Goal: Task Accomplishment & Management: Manage account settings

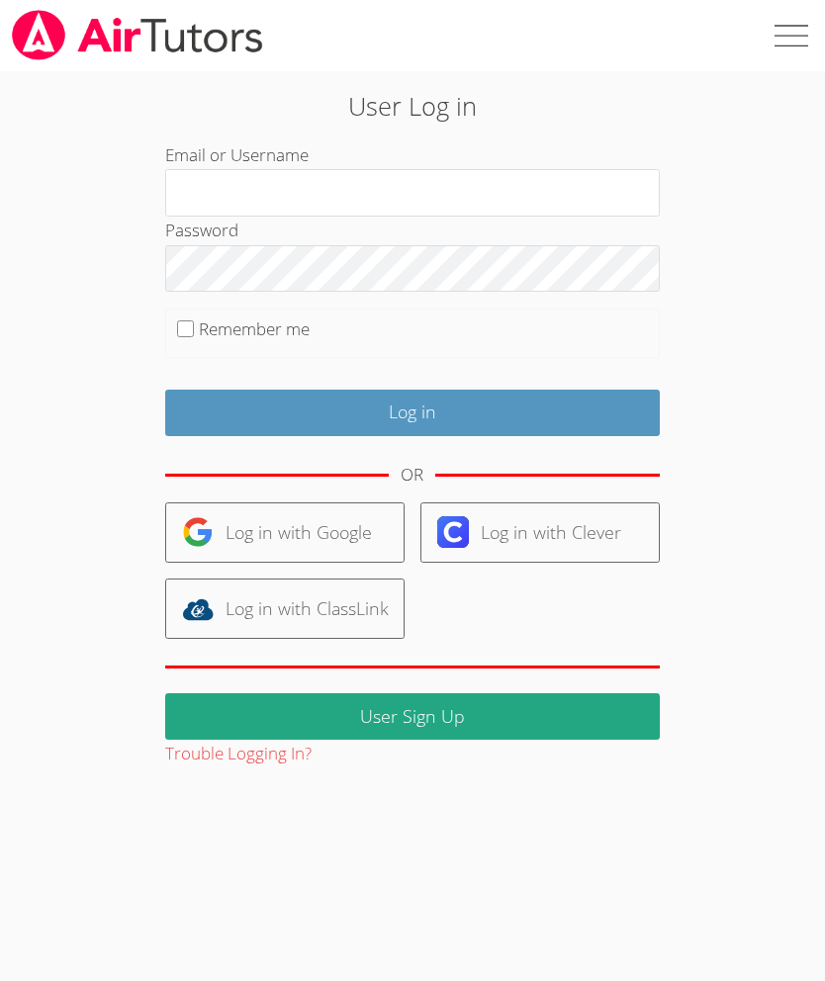
click at [466, 181] on input "Email or Username" at bounding box center [412, 192] width 494 height 47
click at [334, 528] on link "Log in with Google" at bounding box center [284, 532] width 239 height 60
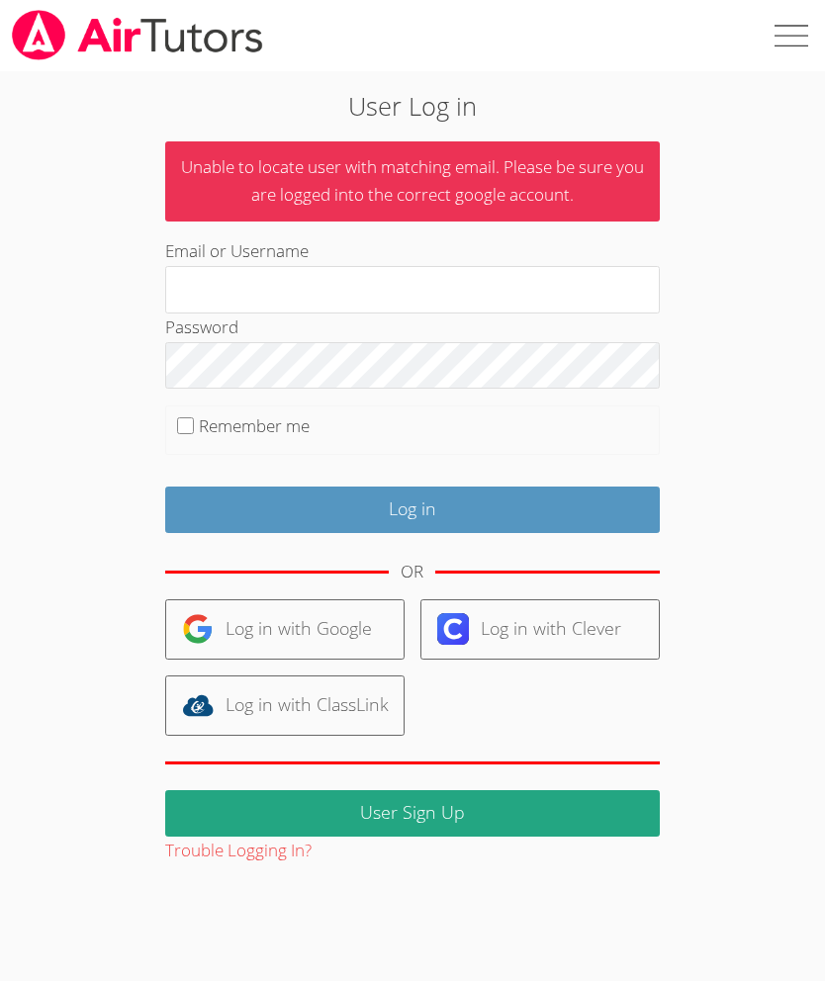
click at [380, 270] on input "Email or Username" at bounding box center [412, 289] width 494 height 47
type input "Deniseandrewstutor@gmail.com"
click at [184, 426] on input "Remember me" at bounding box center [185, 425] width 17 height 17
checkbox input "true"
click at [451, 498] on input "Log in" at bounding box center [412, 510] width 494 height 46
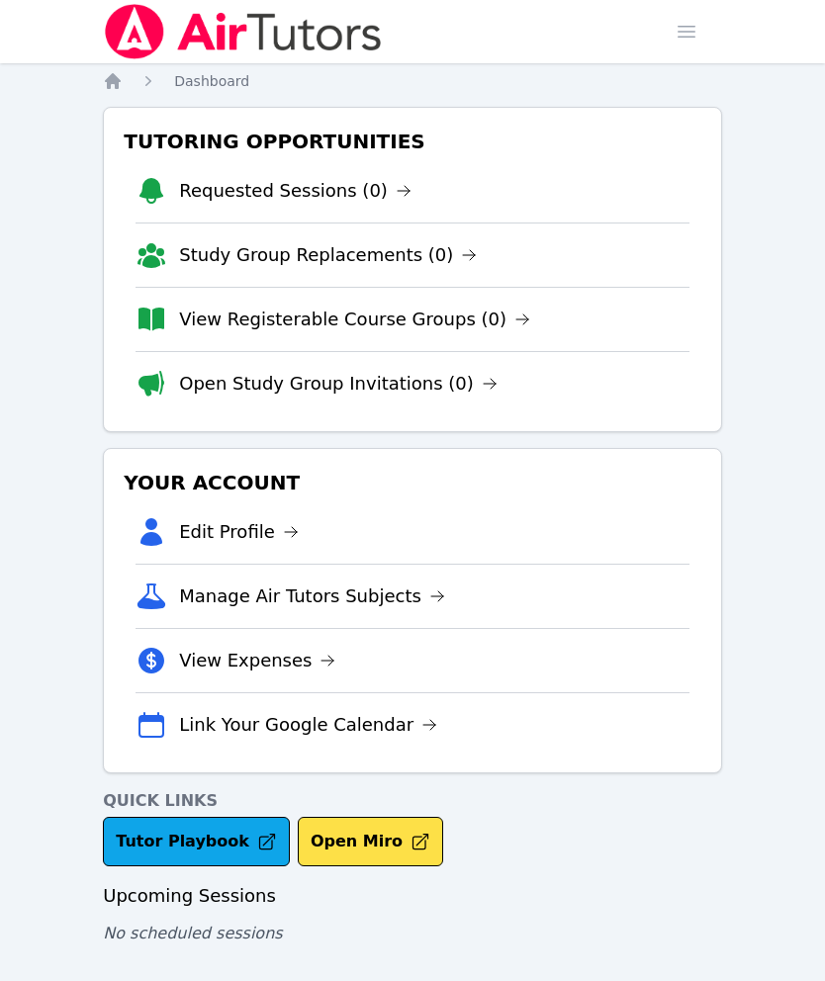
click at [404, 601] on link "Manage Air Tutors Subjects" at bounding box center [312, 596] width 266 height 28
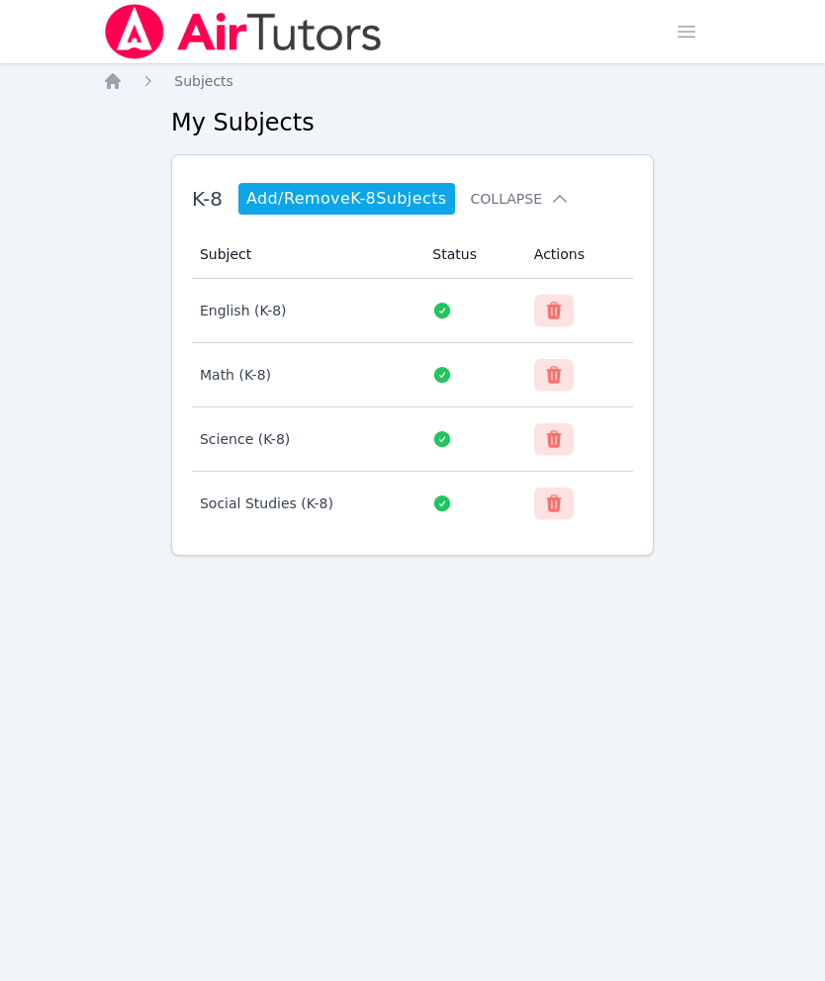
click at [122, 77] on icon "Breadcrumb" at bounding box center [113, 81] width 20 height 20
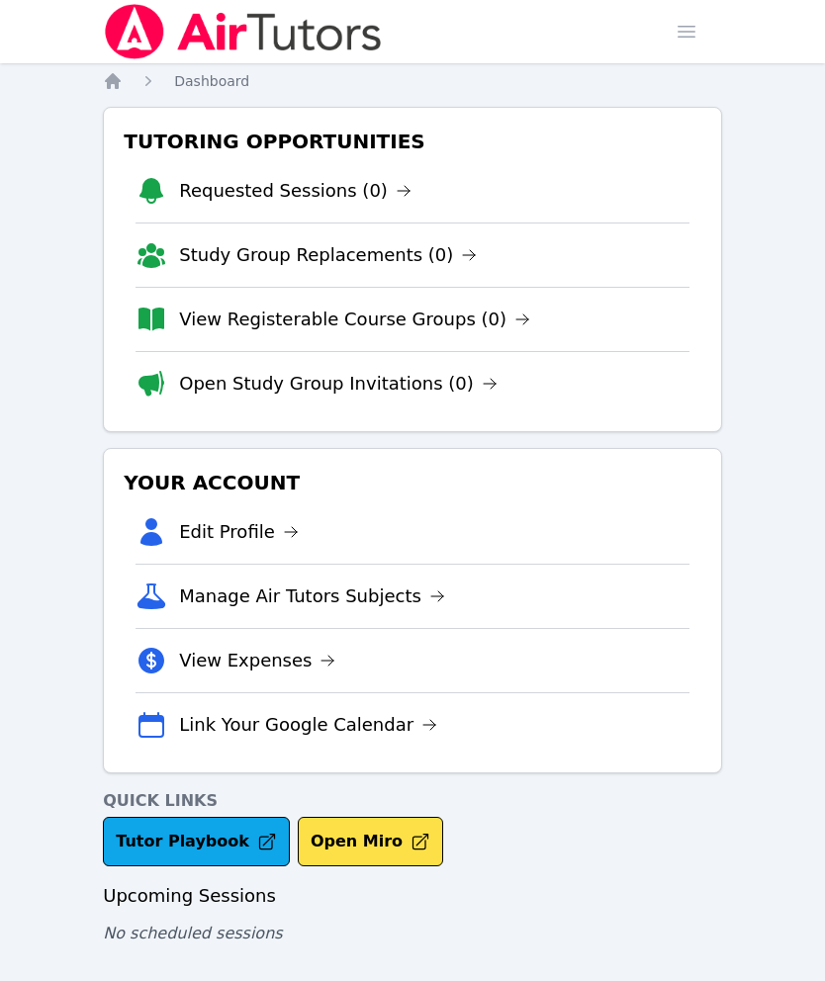
click at [391, 597] on link "Manage Air Tutors Subjects" at bounding box center [312, 596] width 266 height 28
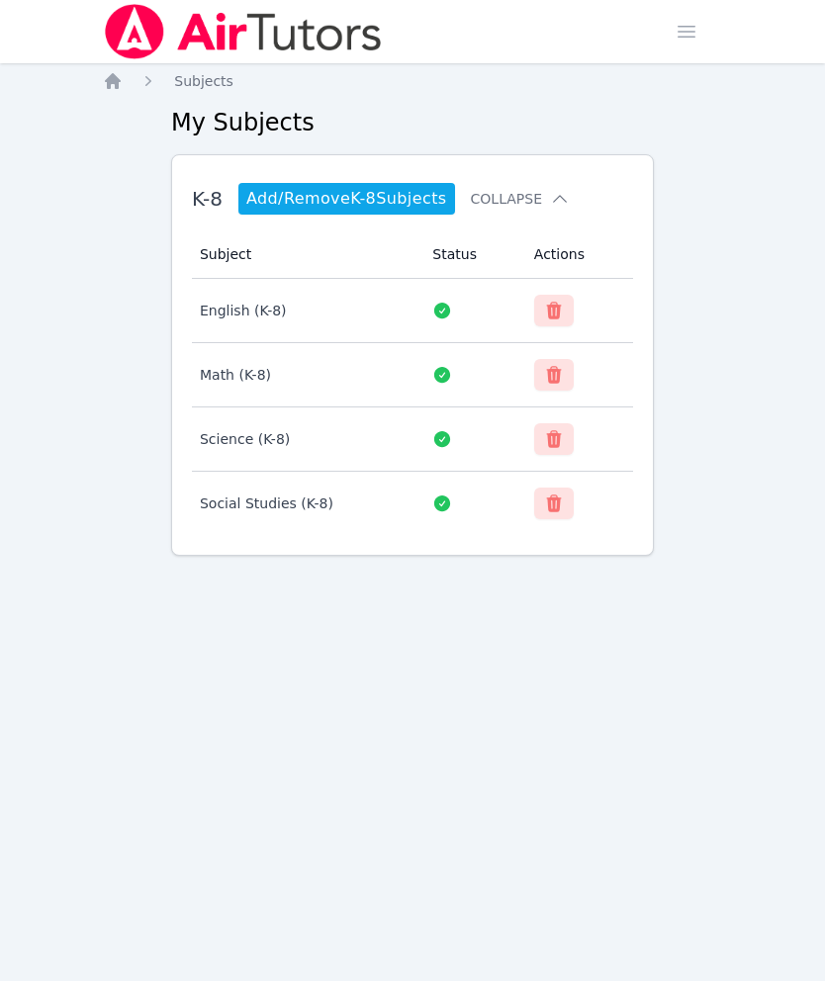
click at [268, 205] on link "Add/Remove K-8 Subjects" at bounding box center [346, 199] width 217 height 32
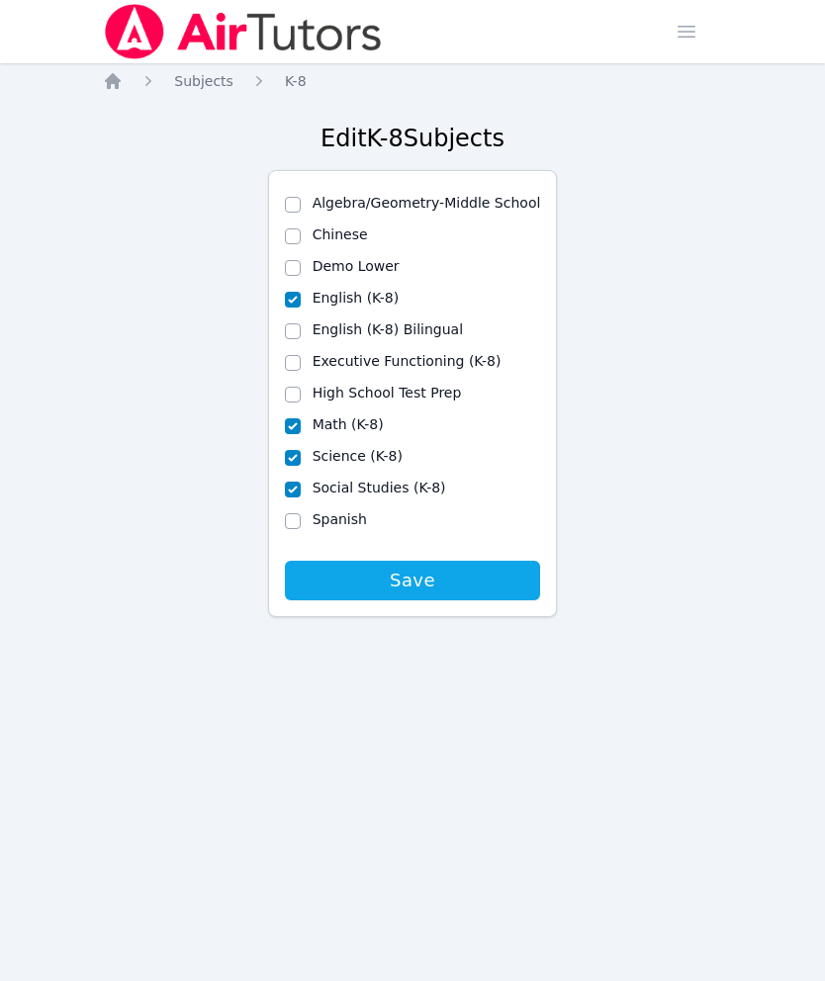
click at [114, 82] on icon "Breadcrumb" at bounding box center [113, 81] width 16 height 16
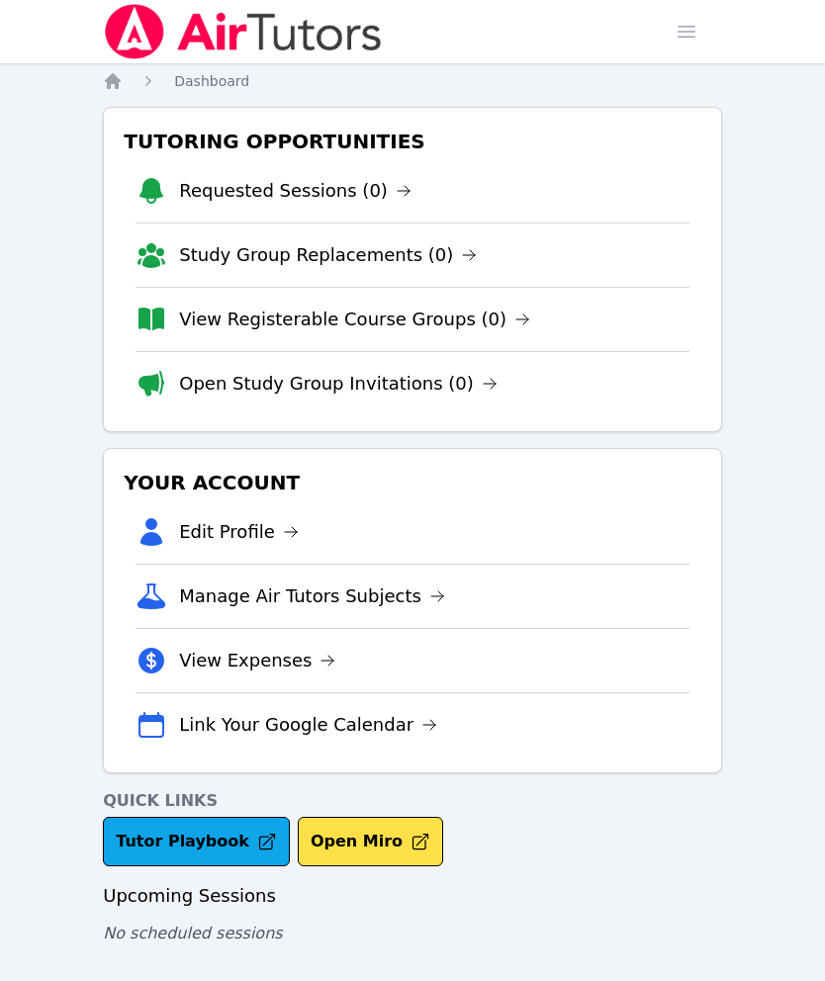
click at [677, 45] on span "button" at bounding box center [687, 32] width 44 height 44
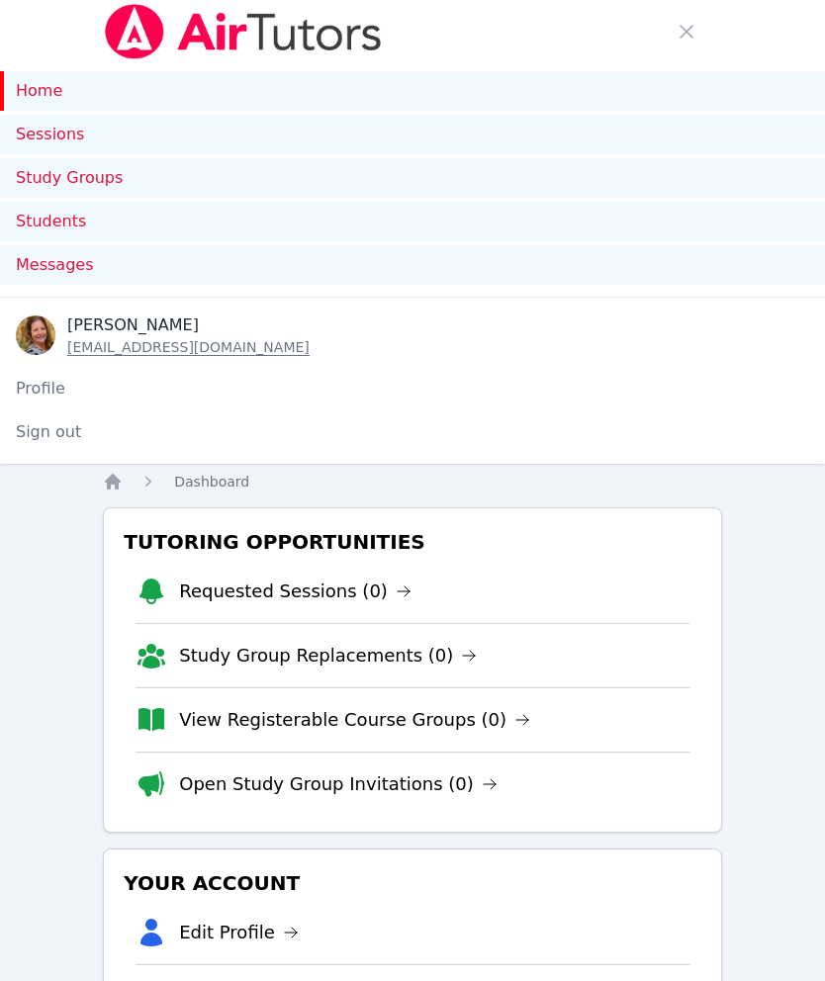
click at [67, 129] on link "Sessions" at bounding box center [412, 135] width 825 height 40
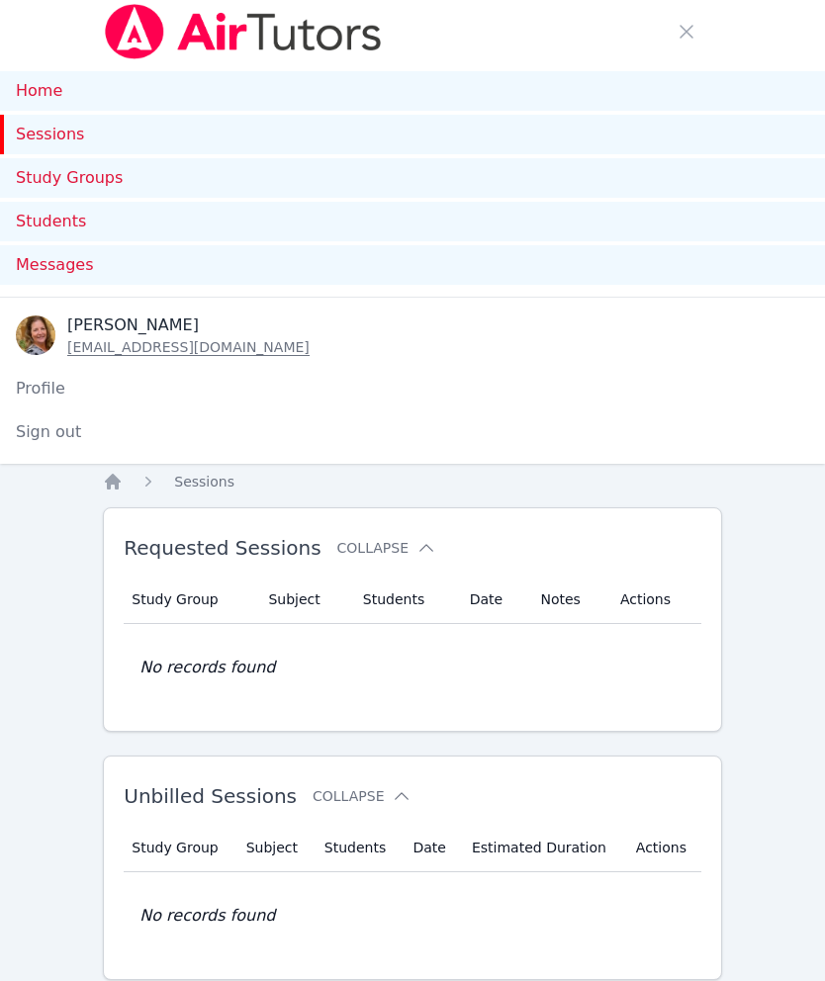
click at [45, 95] on link "Home" at bounding box center [412, 91] width 825 height 40
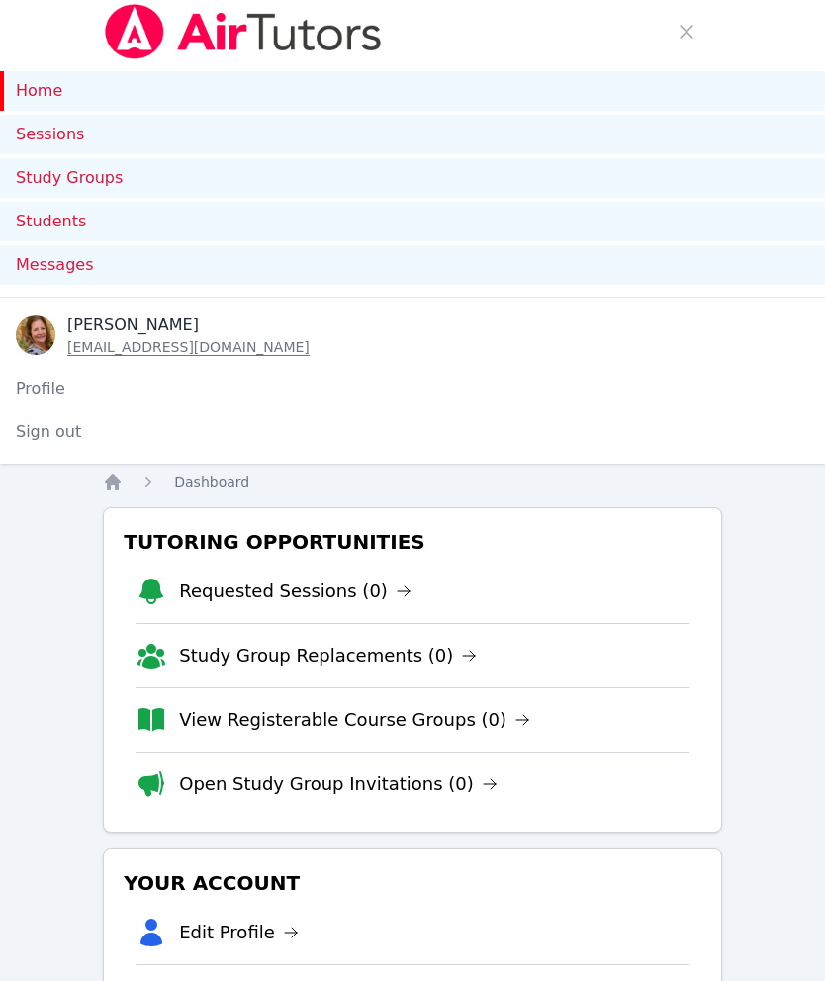
click at [690, 26] on span "button" at bounding box center [687, 32] width 44 height 44
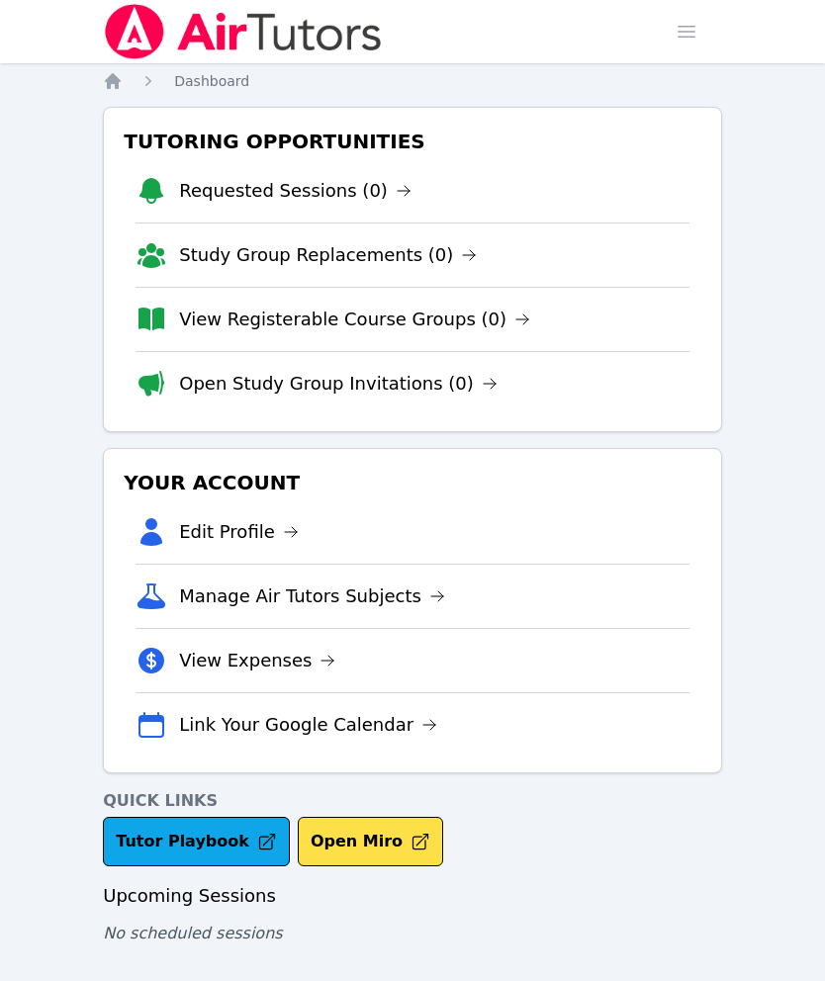
click at [396, 186] on icon at bounding box center [404, 191] width 16 height 16
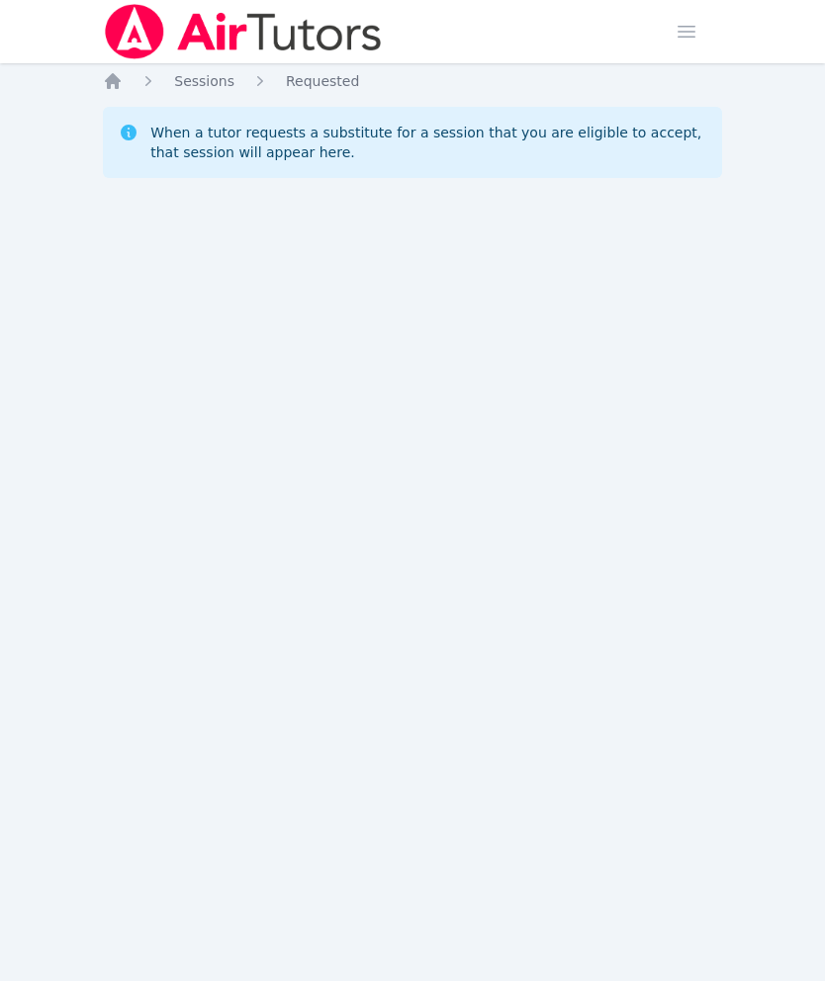
click at [118, 57] on img at bounding box center [243, 31] width 280 height 55
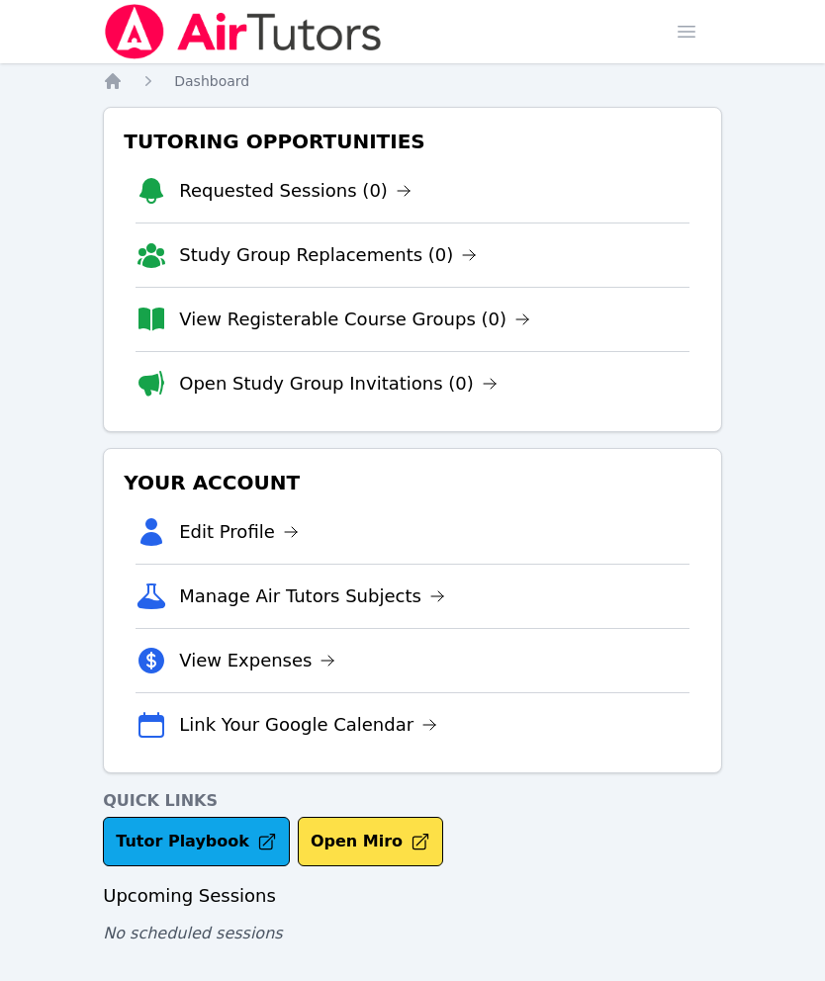
click at [111, 80] on icon "Breadcrumb" at bounding box center [113, 81] width 16 height 16
click at [319, 657] on icon at bounding box center [327, 661] width 16 height 16
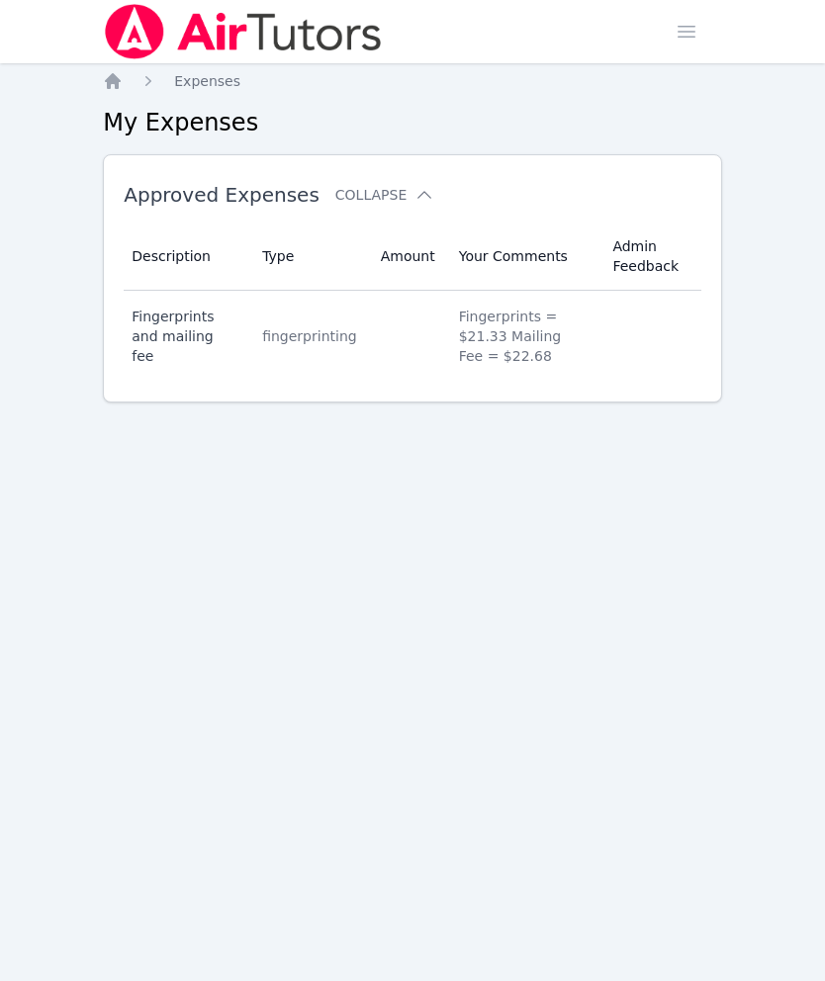
click at [118, 56] on img at bounding box center [243, 31] width 280 height 55
